Goal: Information Seeking & Learning: Learn about a topic

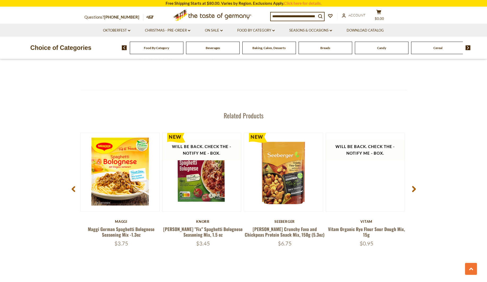
scroll to position [635, 0]
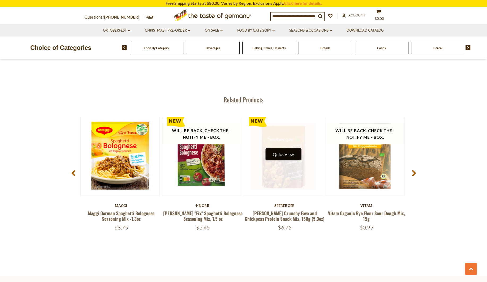
click at [275, 151] on button "Quick View" at bounding box center [283, 154] width 36 height 12
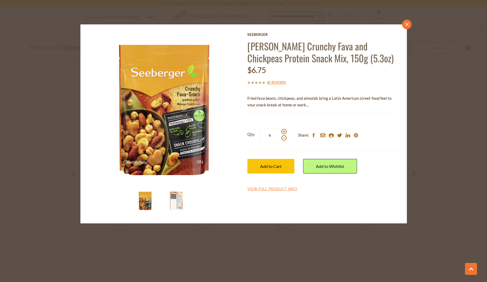
click at [404, 23] on link "close" at bounding box center [407, 25] width 10 height 10
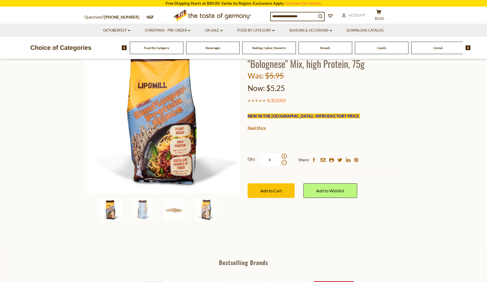
scroll to position [29, 0]
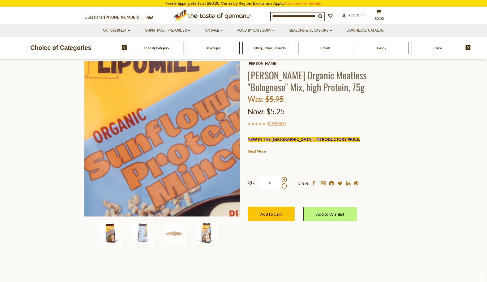
click at [154, 127] on img at bounding box center [161, 138] width 155 height 155
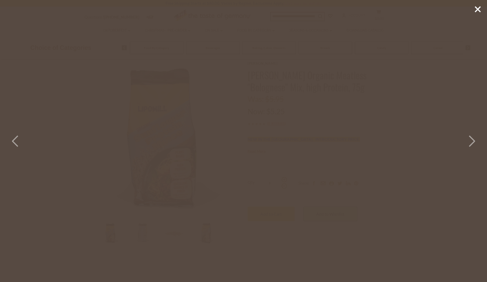
click at [473, 138] on polyline at bounding box center [471, 141] width 5 height 11
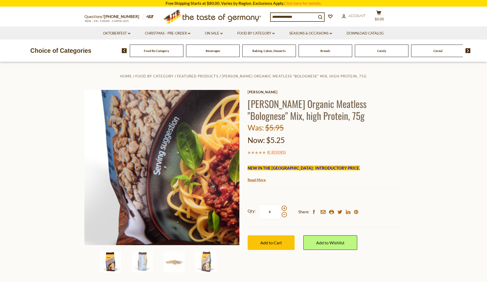
scroll to position [29, 0]
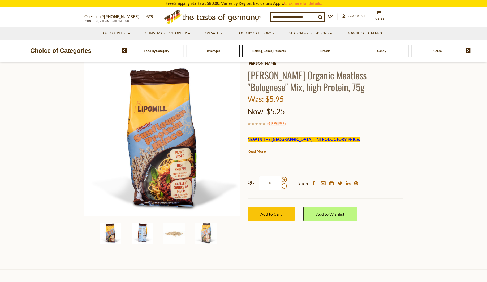
click at [138, 232] on img at bounding box center [142, 233] width 21 height 21
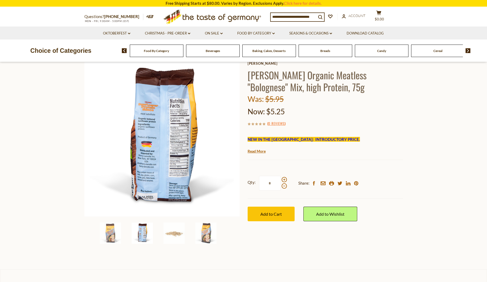
click at [159, 53] on div "Food By Category" at bounding box center [157, 51] width 54 height 12
click at [153, 50] on span "Food By Category" at bounding box center [156, 51] width 25 height 4
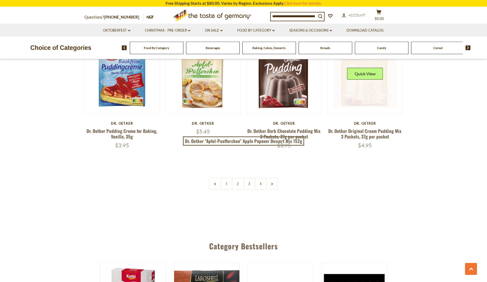
scroll to position [1183, 0]
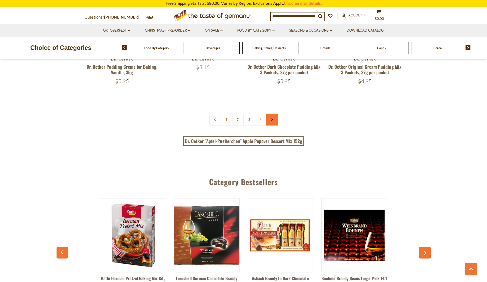
click at [272, 119] on use at bounding box center [272, 120] width 2 height 3
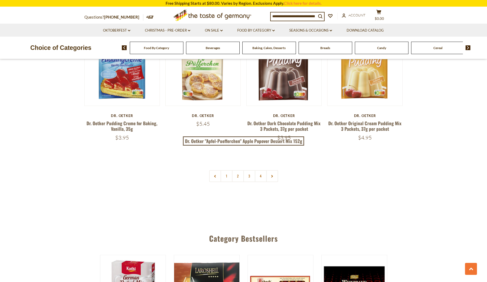
scroll to position [1155, 0]
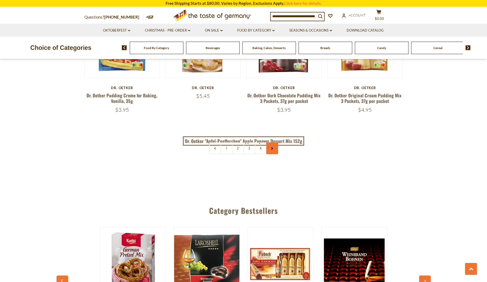
click at [275, 144] on link at bounding box center [272, 148] width 12 height 12
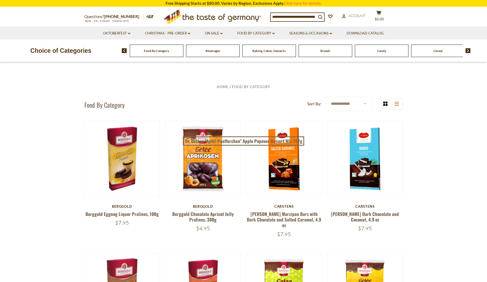
click at [468, 49] on img at bounding box center [467, 50] width 5 height 5
click at [468, 50] on img at bounding box center [467, 50] width 5 height 5
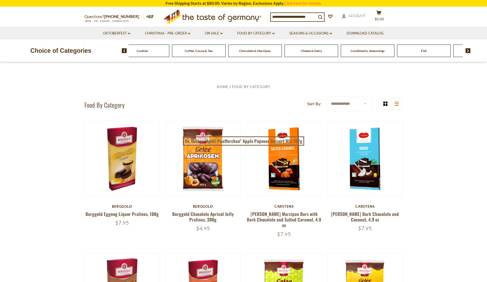
click at [468, 50] on img at bounding box center [467, 50] width 5 height 5
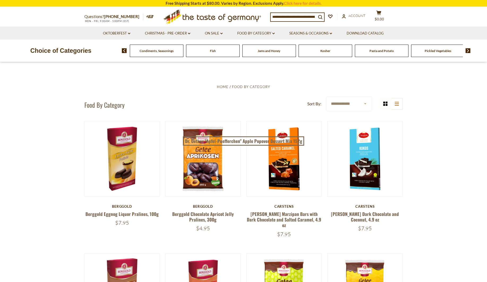
click at [468, 50] on img at bounding box center [467, 50] width 5 height 5
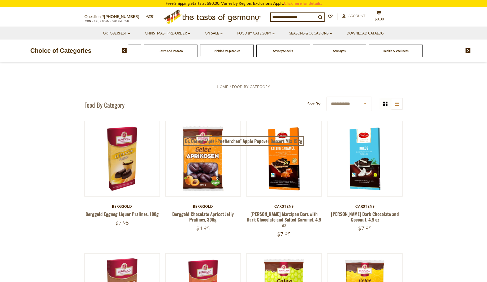
click at [124, 50] on img at bounding box center [124, 50] width 5 height 5
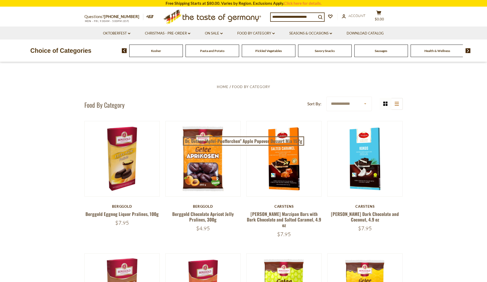
click at [124, 50] on img at bounding box center [124, 50] width 5 height 5
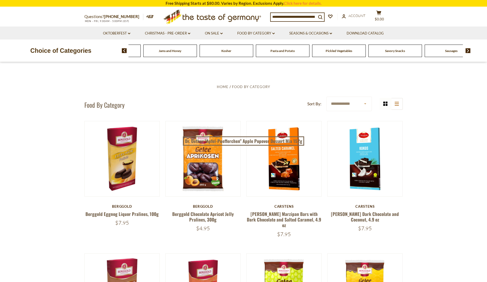
click at [124, 50] on img at bounding box center [124, 50] width 5 height 5
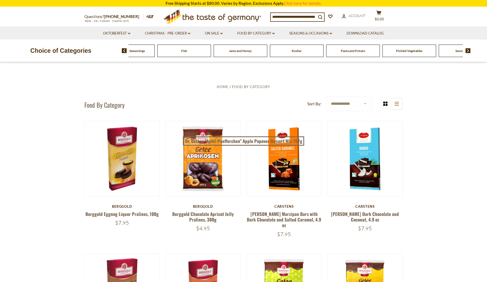
click at [124, 50] on img at bounding box center [124, 50] width 5 height 5
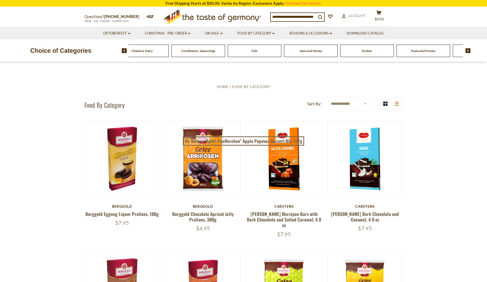
click at [193, 49] on span "Condiments, Seasonings" at bounding box center [198, 51] width 34 height 4
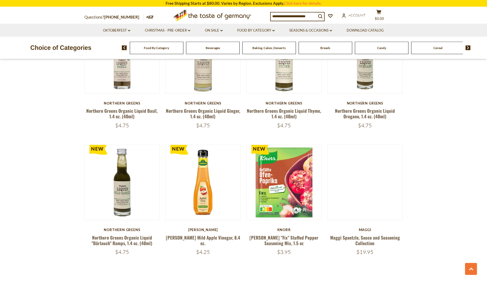
scroll to position [1155, 0]
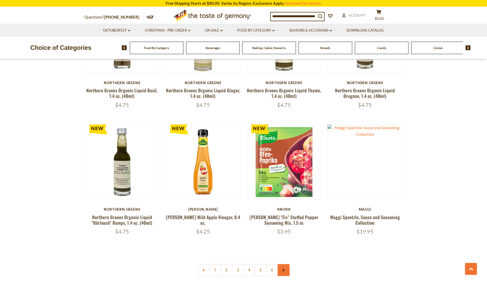
click at [285, 264] on link at bounding box center [284, 270] width 12 height 12
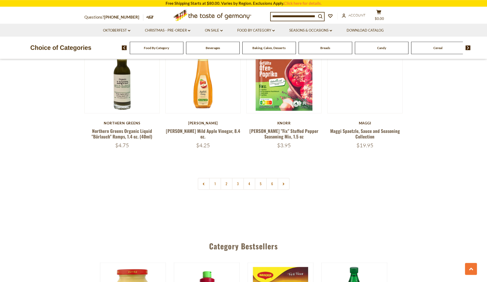
scroll to position [1241, 0]
click at [284, 177] on link at bounding box center [284, 183] width 12 height 12
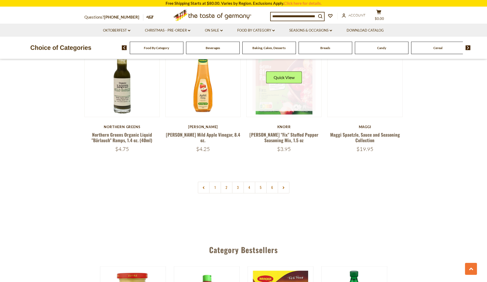
scroll to position [1299, 0]
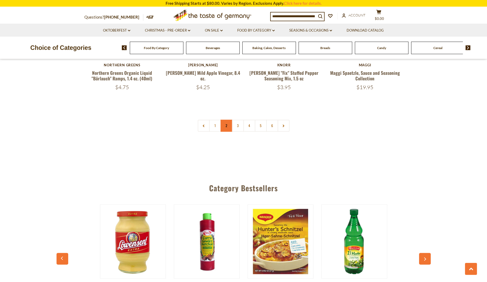
click at [229, 120] on link "2" at bounding box center [226, 126] width 12 height 12
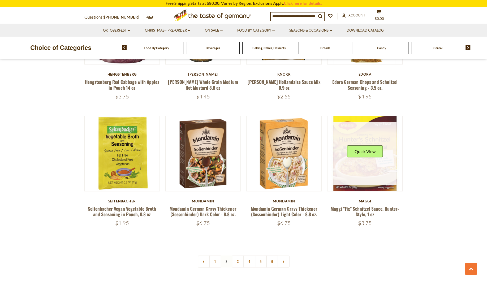
scroll to position [1142, 0]
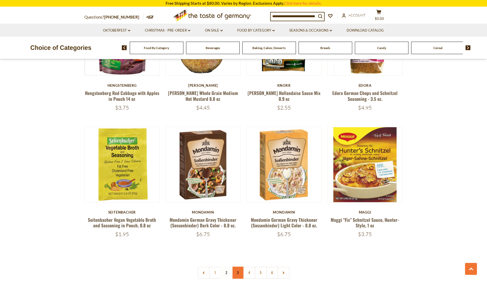
click at [236, 267] on link "3" at bounding box center [238, 273] width 12 height 12
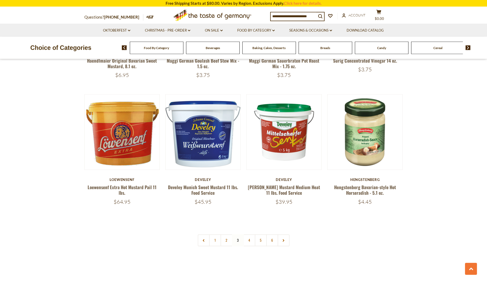
scroll to position [1200, 0]
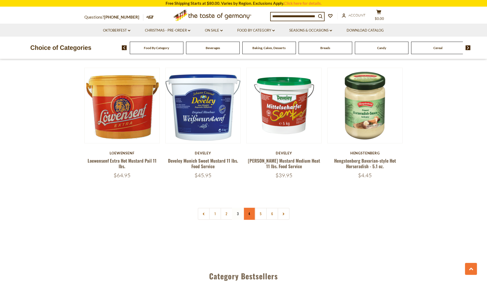
click at [250, 208] on link "4" at bounding box center [249, 214] width 12 height 12
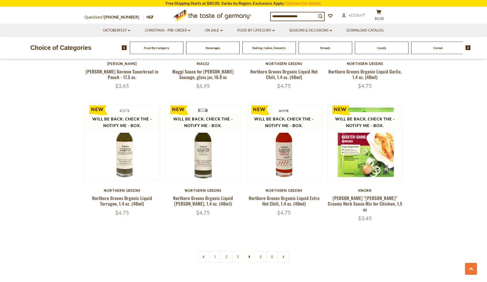
scroll to position [1171, 0]
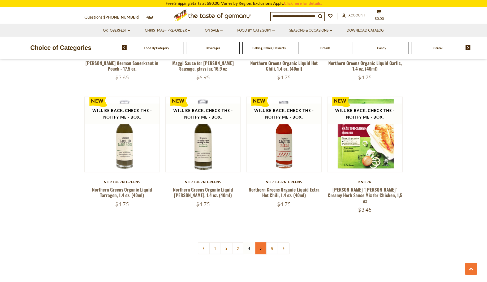
click at [262, 242] on link "5" at bounding box center [261, 248] width 12 height 12
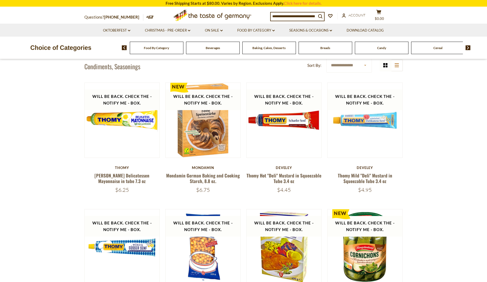
scroll to position [0, 0]
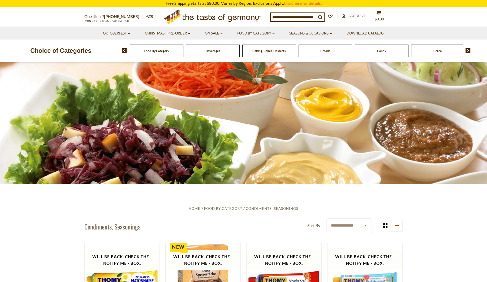
click at [467, 51] on img at bounding box center [467, 50] width 5 height 5
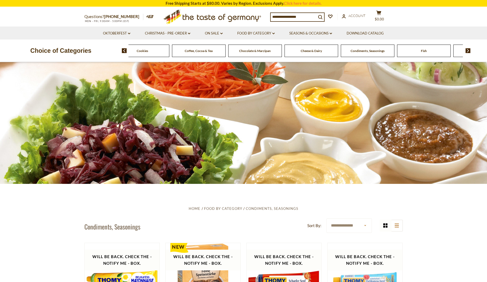
click at [467, 51] on img at bounding box center [467, 50] width 5 height 5
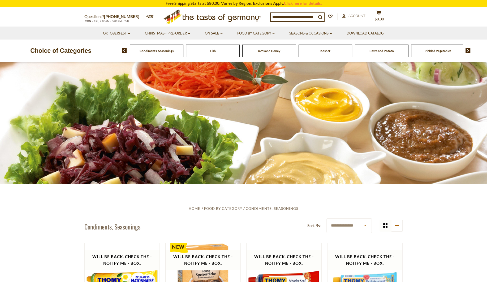
click at [467, 49] on img at bounding box center [467, 50] width 5 height 5
click at [429, 51] on span "Savory Snacks" at bounding box center [424, 51] width 20 height 4
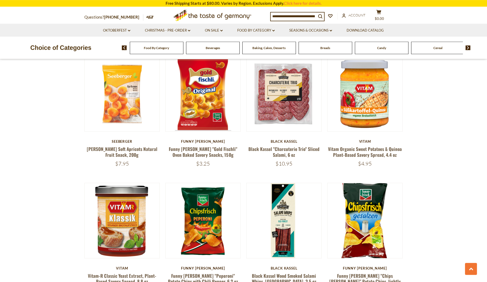
scroll to position [722, 0]
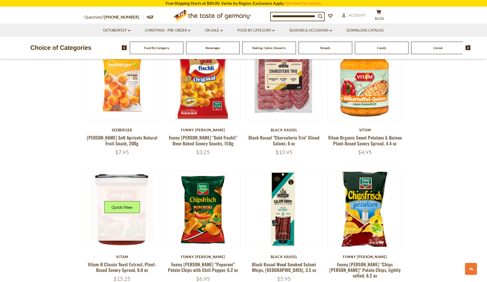
click at [117, 204] on div "Quick View" at bounding box center [122, 209] width 36 height 16
click at [118, 201] on button "Quick View" at bounding box center [122, 207] width 36 height 12
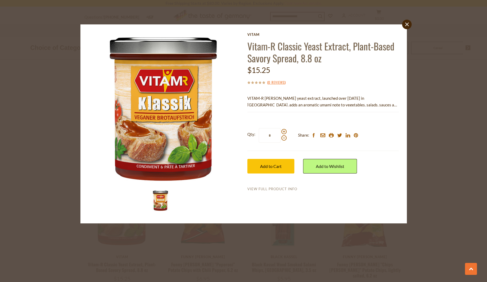
click at [292, 189] on link "View Full Product Info" at bounding box center [272, 189] width 50 height 5
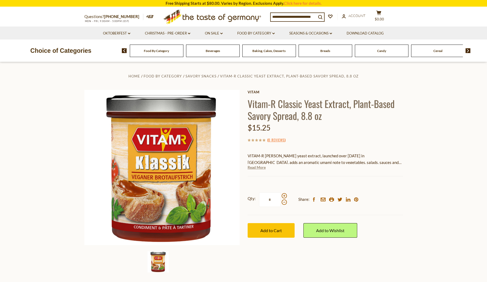
click at [264, 168] on link "Read More" at bounding box center [257, 167] width 18 height 5
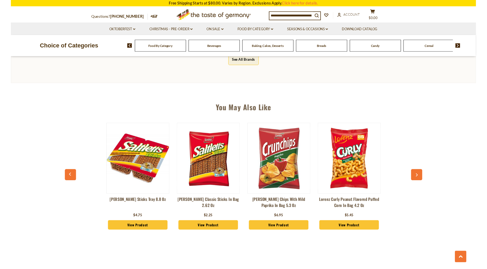
scroll to position [433, 0]
